Goal: Check status: Check status

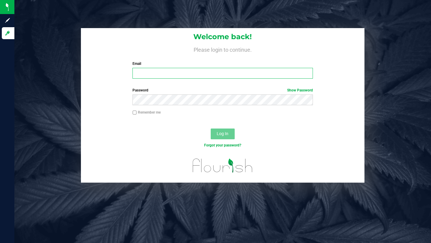
click at [195, 70] on input "Email" at bounding box center [222, 73] width 180 height 11
type input "[PERSON_NAME][EMAIL_ADDRESS][DOMAIN_NAME]"
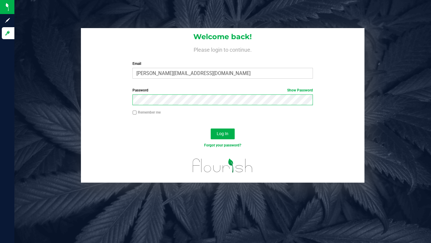
click at [210, 129] on button "Log In" at bounding box center [222, 134] width 24 height 11
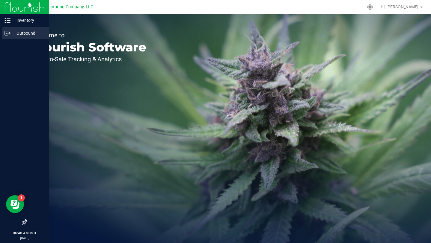
click at [23, 32] on p "Outbound" at bounding box center [28, 33] width 36 height 7
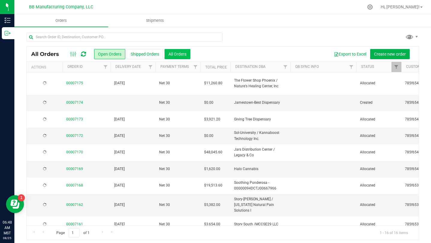
click at [184, 56] on button "All Orders" at bounding box center [177, 54] width 26 height 10
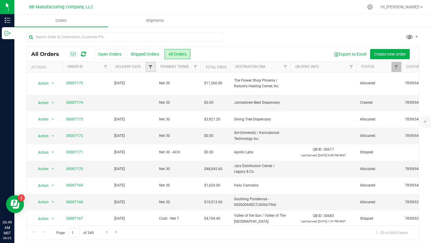
click at [150, 66] on span "Filter" at bounding box center [150, 67] width 5 height 5
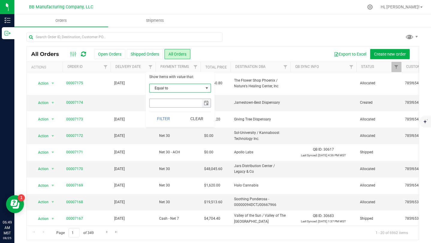
click at [204, 102] on span "select" at bounding box center [206, 103] width 5 height 5
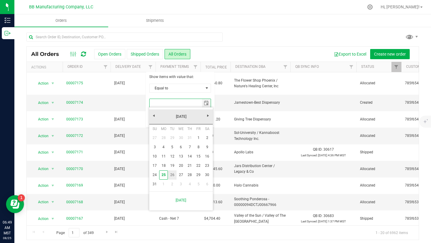
click at [174, 174] on link "26" at bounding box center [172, 175] width 9 height 9
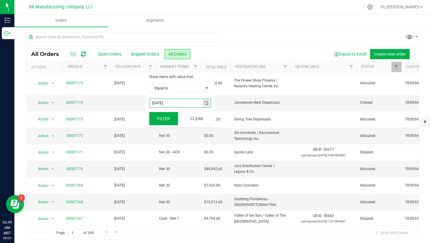
click at [170, 120] on button "Filter" at bounding box center [163, 118] width 29 height 13
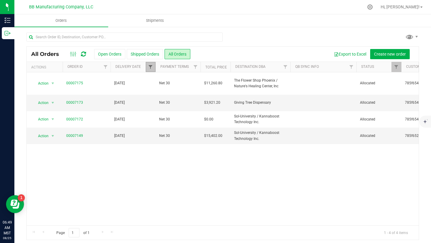
click at [148, 68] on span "Filter" at bounding box center [150, 67] width 5 height 5
click at [204, 104] on span "select" at bounding box center [206, 103] width 5 height 5
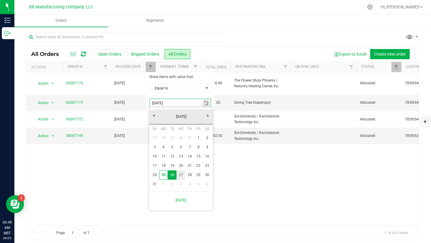
click at [183, 175] on link "27" at bounding box center [180, 175] width 9 height 9
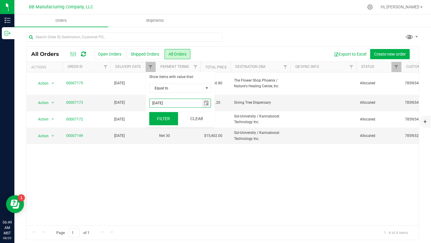
click at [169, 119] on button "Filter" at bounding box center [163, 118] width 29 height 13
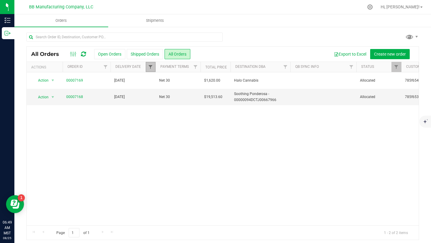
click at [152, 67] on span "Filter" at bounding box center [150, 67] width 5 height 5
click at [208, 103] on span "select" at bounding box center [206, 103] width 5 height 5
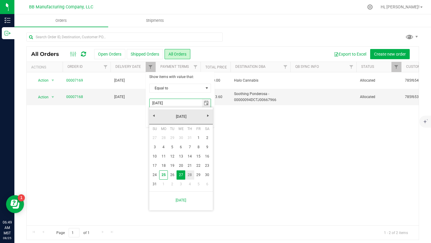
click at [191, 172] on link "28" at bounding box center [189, 175] width 9 height 9
type input "[DATE]"
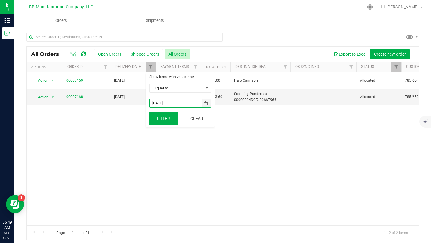
click at [170, 122] on button "Filter" at bounding box center [163, 118] width 29 height 13
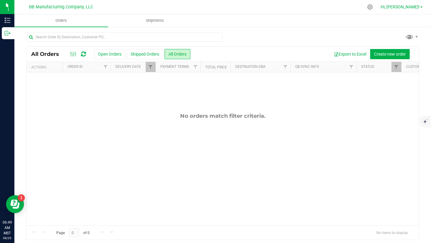
click at [416, 5] on span "Hi, [PERSON_NAME]!" at bounding box center [399, 6] width 39 height 5
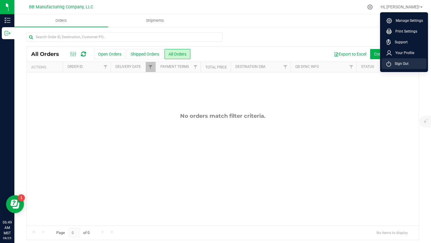
click at [406, 65] on span "Sign Out" at bounding box center [399, 64] width 17 height 6
